Goal: Task Accomplishment & Management: Use online tool/utility

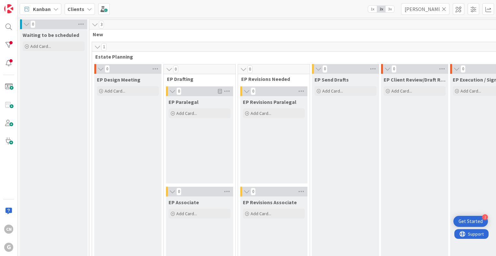
scroll to position [0, 212]
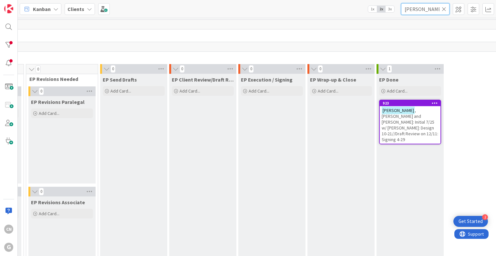
drag, startPoint x: 426, startPoint y: 11, endPoint x: 395, endPoint y: 14, distance: 30.5
click at [397, 14] on div "Kanban Clients 1x 2x 3x [PERSON_NAME]" at bounding box center [257, 9] width 478 height 18
type input "[PERSON_NAME]"
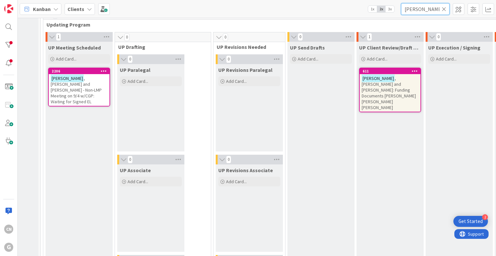
scroll to position [937, 47]
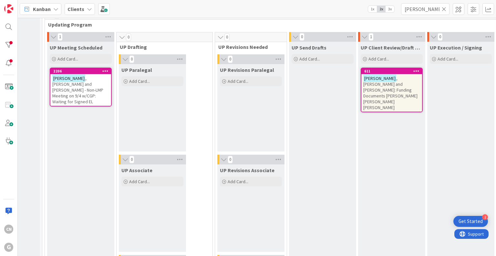
click at [93, 88] on span ", [PERSON_NAME] and [PERSON_NAME] - Non-LMP Meeting on 9/4 w/CGP: Waiting for S…" at bounding box center [77, 89] width 51 height 29
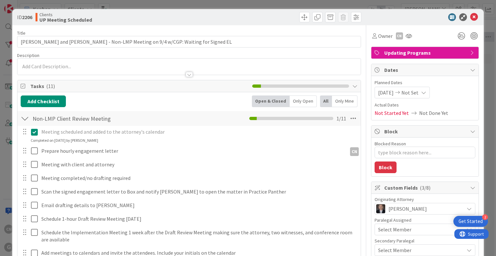
type textarea "x"
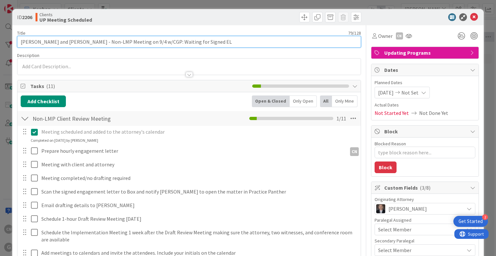
click at [200, 42] on input "[PERSON_NAME] and [PERSON_NAME] - Non-LMP Meeting on 9/4 w/CGP: Waiting for Sig…" at bounding box center [189, 42] width 344 height 12
type input "[PERSON_NAME] and [PERSON_NAME] - Non-LMP Meeting on 9/4 w/CGP: Waiting for Sig…"
type textarea "x"
type input "[PERSON_NAME] and [PERSON_NAME] - Non-LMP Meeting on 9/4 w/CGP: Waiting for Sig…"
type textarea "x"
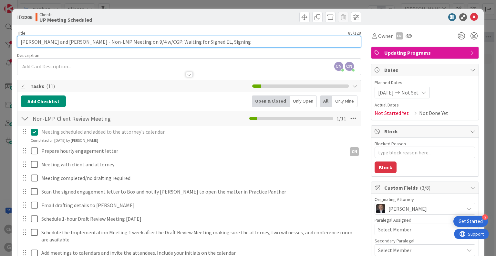
type input "[PERSON_NAME] and [PERSON_NAME] - Non-LMP Meeting on 9/4 w/CGP: Waiting for Sig…"
type textarea "x"
type input "[PERSON_NAME] and [PERSON_NAME] - Non-LMP Meeting on 9/4 w/CGP: Waiting for Sig…"
type textarea "x"
type input "[PERSON_NAME] and [PERSON_NAME] - Non-LMP Meeting on 9/4 w/CGP: Waiting for Sig…"
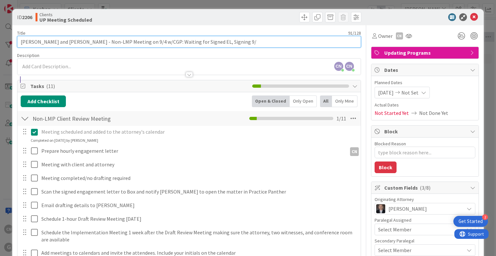
type textarea "x"
type input "[PERSON_NAME] and [PERSON_NAME] - Non-LMP Meeting on 9/4 w/CGP: Waiting for Sig…"
type textarea "x"
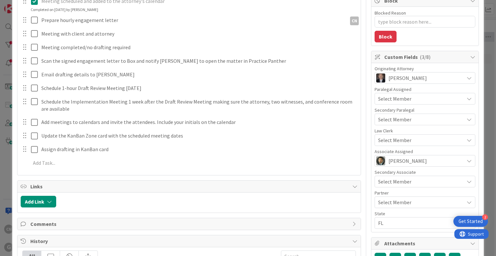
scroll to position [129, 0]
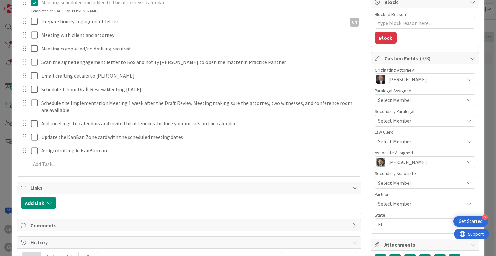
type input "[PERSON_NAME] and [PERSON_NAME] - Non-LMP Meeting on 9/4 w/CGP: Waiting for Sig…"
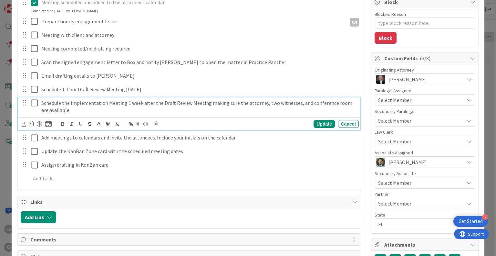
click at [34, 103] on icon at bounding box center [34, 103] width 7 height 8
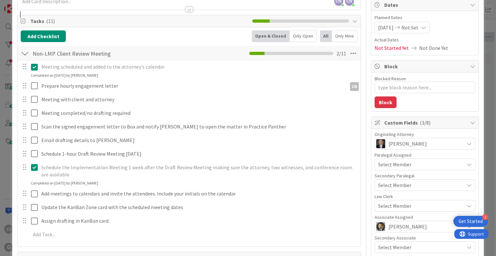
scroll to position [65, 0]
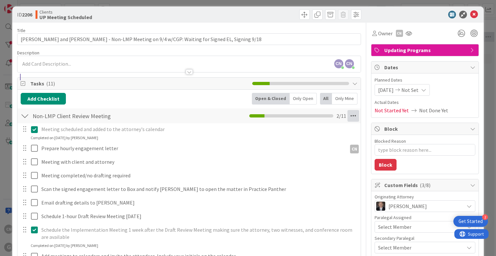
click at [350, 113] on icon at bounding box center [354, 116] width 12 height 12
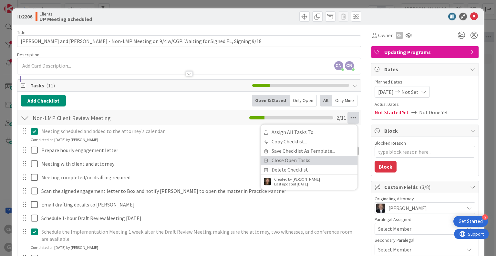
scroll to position [0, 0]
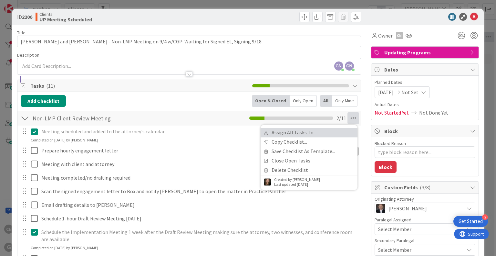
click at [301, 132] on link "Assign All Tasks To..." at bounding box center [309, 132] width 97 height 9
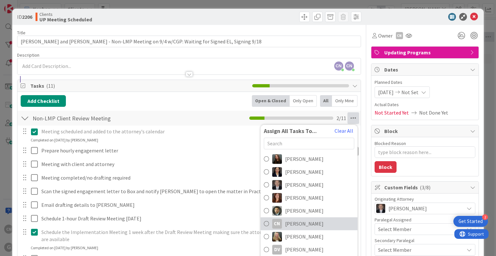
click at [290, 224] on span "[PERSON_NAME]" at bounding box center [304, 223] width 38 height 8
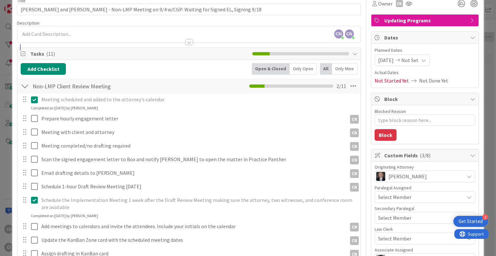
scroll to position [32, 0]
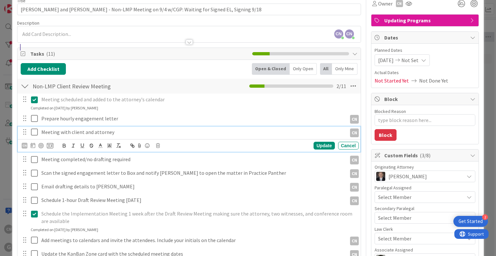
click at [114, 131] on p "Meeting with client and attorney" at bounding box center [192, 131] width 303 height 7
click at [24, 145] on div "CN" at bounding box center [25, 145] width 6 height 6
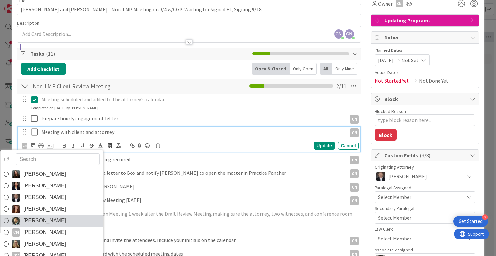
click at [43, 221] on span "[PERSON_NAME]" at bounding box center [45, 220] width 43 height 10
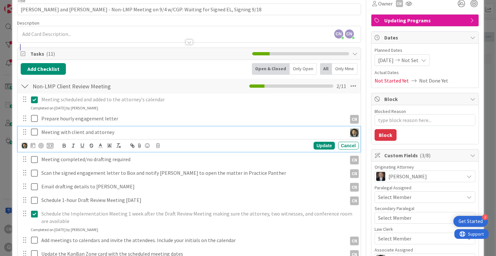
type textarea "x"
click at [33, 146] on icon at bounding box center [33, 144] width 5 height 5
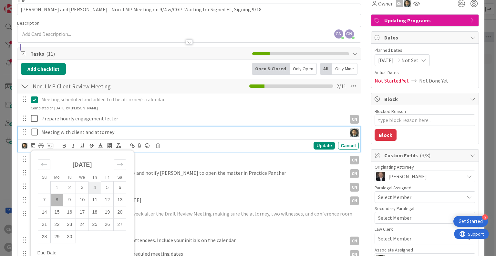
click at [96, 188] on td "4" at bounding box center [95, 187] width 13 height 12
type input "[DATE]"
click at [318, 145] on div "Update" at bounding box center [324, 146] width 21 height 8
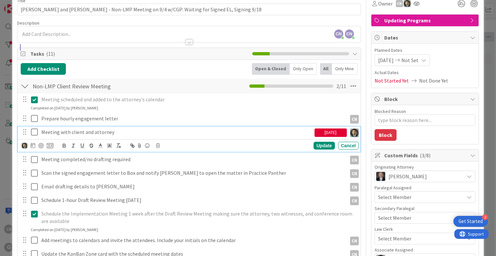
click at [52, 134] on p "Meeting with client and attorney" at bounding box center [176, 131] width 271 height 7
click at [35, 133] on icon at bounding box center [34, 132] width 7 height 8
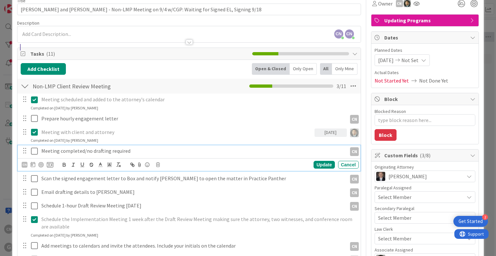
click at [131, 151] on p "Meeting completed/no drafting required" at bounding box center [192, 150] width 303 height 7
click at [24, 163] on div "CN" at bounding box center [25, 165] width 6 height 6
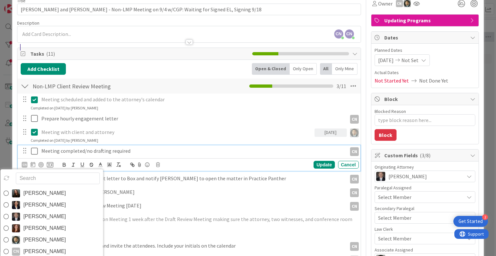
click at [44, 239] on span "[PERSON_NAME]" at bounding box center [45, 240] width 43 height 10
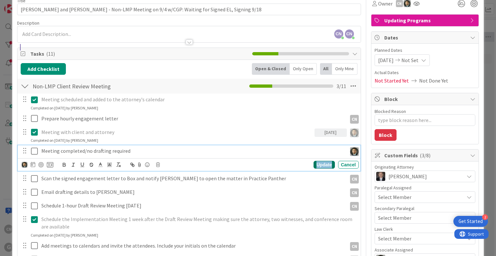
click at [318, 164] on div "Update" at bounding box center [324, 165] width 21 height 8
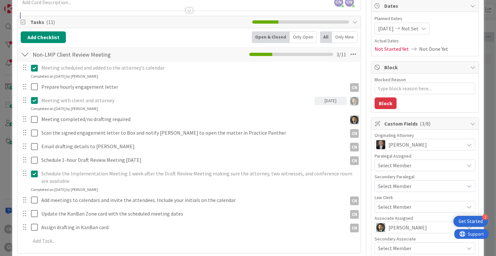
scroll to position [65, 0]
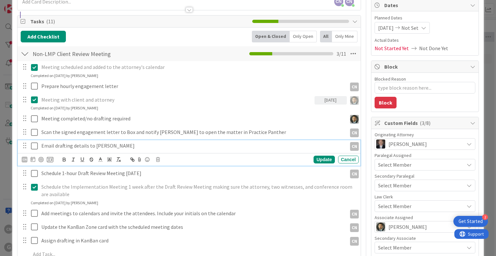
click at [105, 145] on p "Email drafting details to [PERSON_NAME]" at bounding box center [192, 145] width 303 height 7
click at [23, 159] on div "CN" at bounding box center [25, 159] width 6 height 6
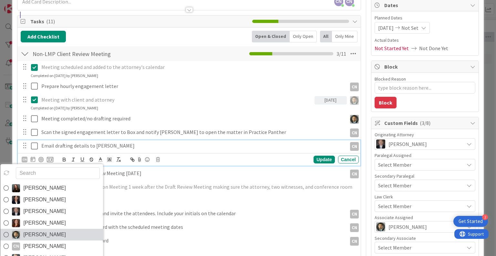
click at [38, 232] on span "[PERSON_NAME]" at bounding box center [45, 234] width 43 height 10
type textarea "x"
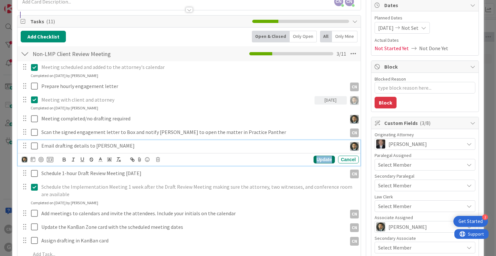
click at [316, 160] on div "Update" at bounding box center [324, 159] width 21 height 8
click at [127, 146] on p "Email drafting details to [PERSON_NAME]" at bounding box center [192, 145] width 303 height 7
click at [34, 161] on icon at bounding box center [33, 158] width 5 height 5
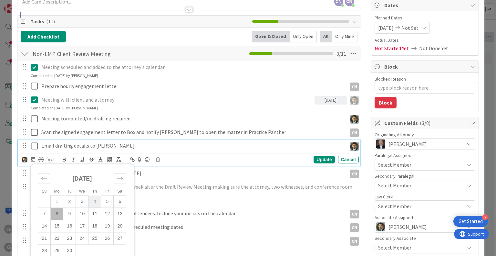
click at [96, 201] on td "4" at bounding box center [95, 201] width 13 height 12
type input "[DATE]"
drag, startPoint x: 320, startPoint y: 160, endPoint x: 282, endPoint y: 164, distance: 37.7
click at [319, 160] on div "Update" at bounding box center [324, 159] width 21 height 8
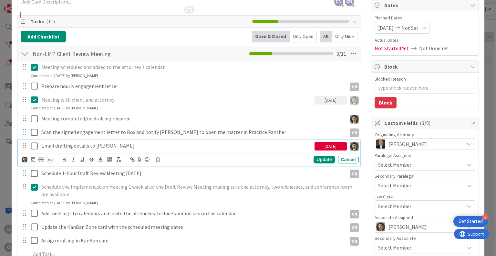
click at [34, 146] on icon at bounding box center [34, 146] width 7 height 8
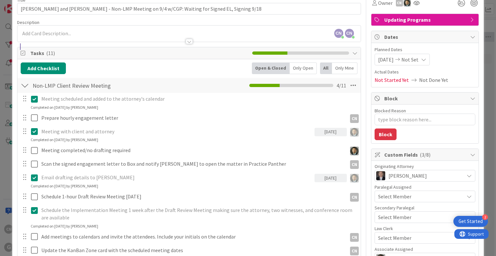
scroll to position [33, 0]
type textarea "x"
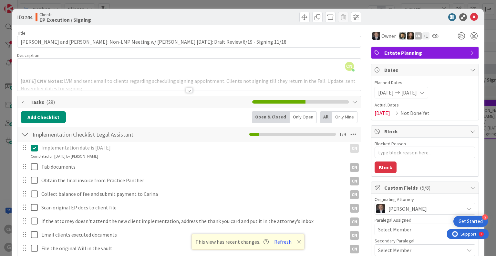
click at [164, 75] on div at bounding box center [188, 82] width 343 height 16
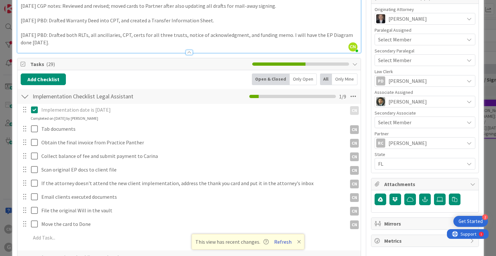
scroll to position [190, 0]
click at [284, 243] on button "Refresh" at bounding box center [283, 241] width 22 height 8
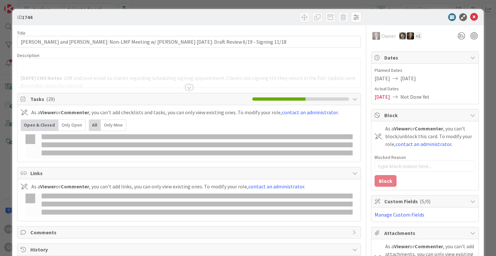
type textarea "x"
type input "[PERSON_NAME]"
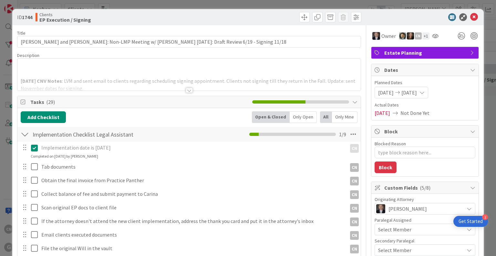
type textarea "x"
click at [470, 18] on icon at bounding box center [474, 17] width 8 height 8
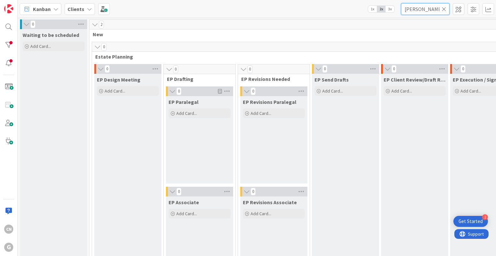
drag, startPoint x: 429, startPoint y: 9, endPoint x: 374, endPoint y: 19, distance: 55.8
click at [374, 18] on div "Kanban Clients 1x 2x 3x paull 0 Waiting to be scheduled Add Card... 2 New 0 Est…" at bounding box center [257, 128] width 478 height 256
type input "easton"
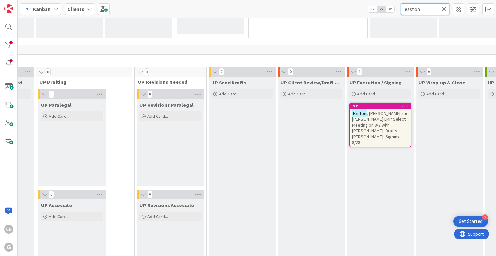
scroll to position [902, 134]
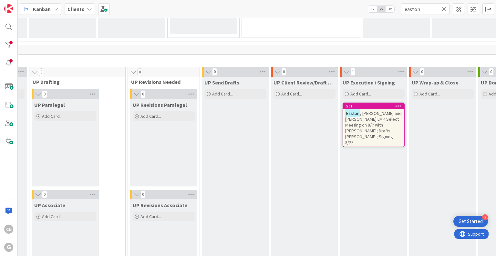
click at [346, 123] on span ", Marvin and Barbara LMP Select Meeting on 8/7 with Brad; Drafts Paul Chris Joe…" at bounding box center [373, 127] width 57 height 35
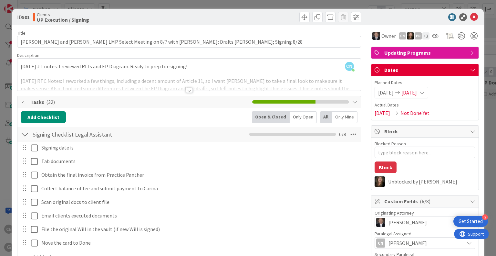
click at [186, 91] on div at bounding box center [189, 90] width 7 height 5
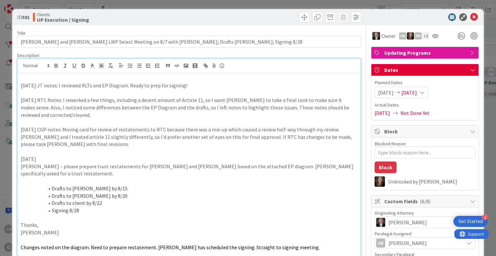
type textarea "x"
